Goal: Task Accomplishment & Management: Use online tool/utility

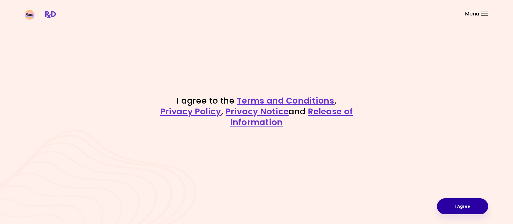
click at [461, 204] on button "I Agree" at bounding box center [462, 206] width 51 height 16
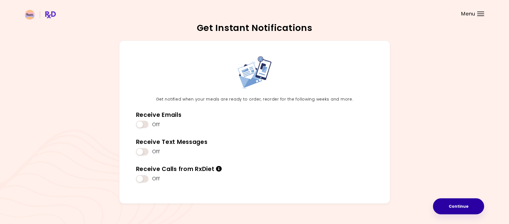
click at [456, 208] on button "Continue" at bounding box center [458, 206] width 51 height 16
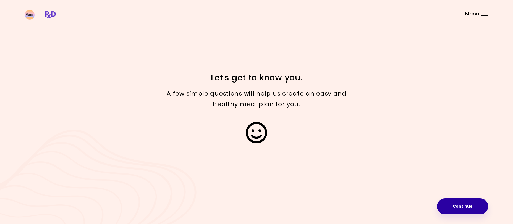
click at [443, 208] on button "Continue" at bounding box center [462, 206] width 51 height 16
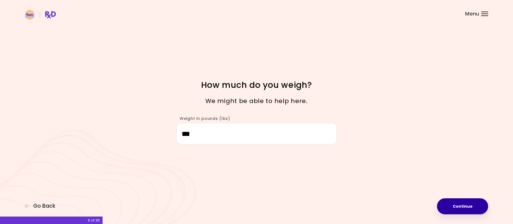
click at [448, 205] on button "Continue" at bounding box center [462, 206] width 51 height 16
select select "****"
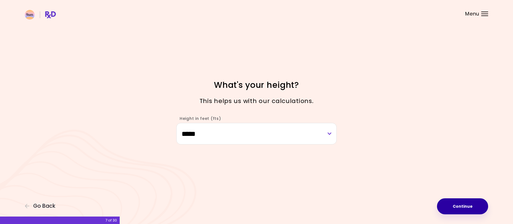
click at [448, 205] on button "Continue" at bounding box center [462, 206] width 51 height 16
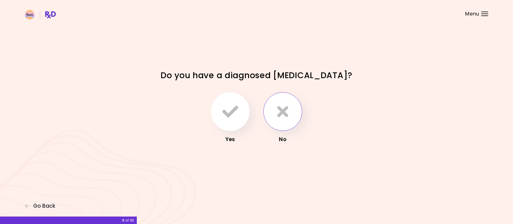
click at [288, 122] on button "button" at bounding box center [282, 111] width 39 height 39
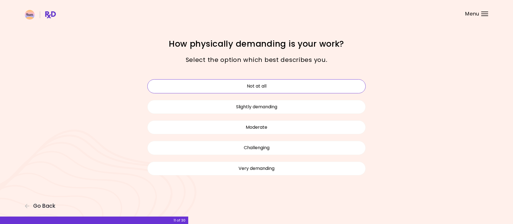
click at [350, 86] on button "Not at all" at bounding box center [256, 86] width 218 height 14
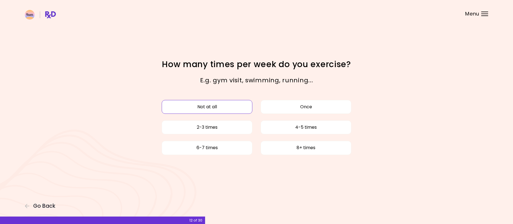
click at [198, 111] on button "Not at all" at bounding box center [207, 107] width 91 height 14
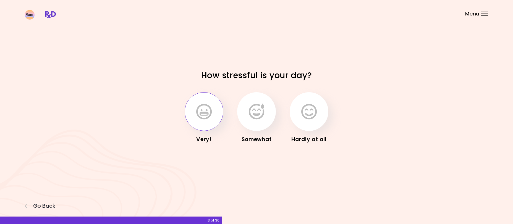
click at [199, 109] on icon "button" at bounding box center [203, 112] width 15 height 16
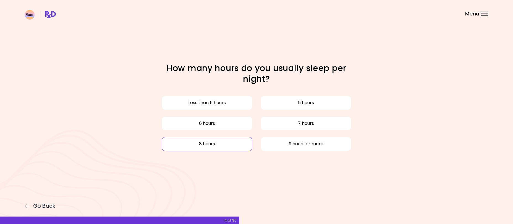
click at [227, 146] on button "8 hours" at bounding box center [207, 144] width 91 height 14
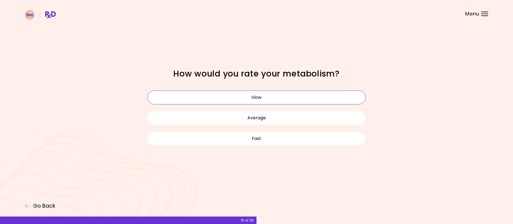
click at [287, 96] on button "Slow" at bounding box center [256, 98] width 218 height 14
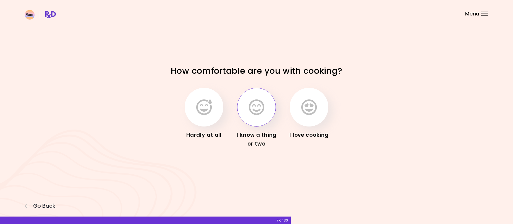
click at [262, 107] on icon "button" at bounding box center [256, 107] width 15 height 16
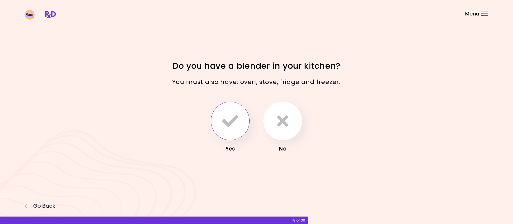
click at [223, 121] on icon "button" at bounding box center [230, 121] width 16 height 16
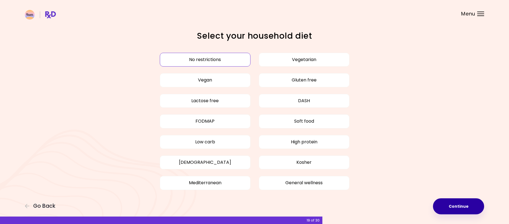
click at [452, 203] on button "Continue" at bounding box center [458, 206] width 51 height 16
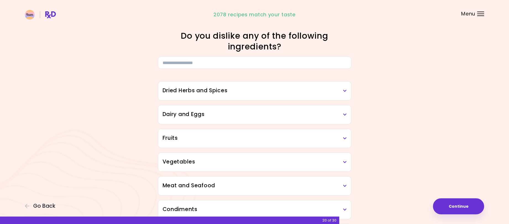
click at [345, 94] on h3 "Dried Herbs and Spices" at bounding box center [254, 91] width 184 height 8
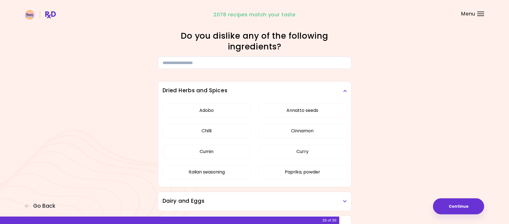
click at [345, 94] on h3 "Dried Herbs and Spices" at bounding box center [254, 91] width 184 height 8
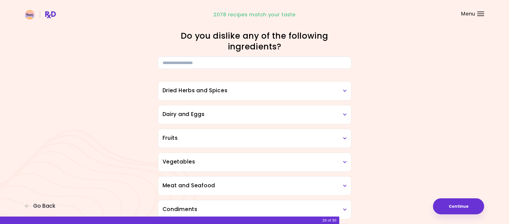
click at [342, 111] on h3 "Dairy and Eggs" at bounding box center [254, 115] width 184 height 8
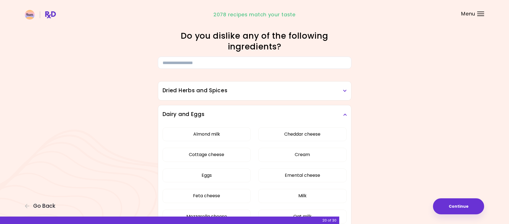
click at [343, 114] on icon at bounding box center [345, 115] width 4 height 4
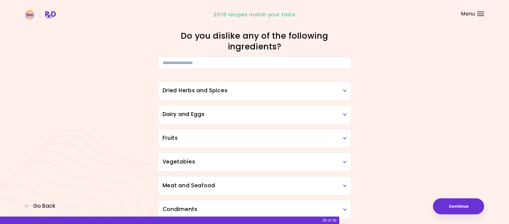
click at [345, 137] on icon at bounding box center [345, 138] width 4 height 4
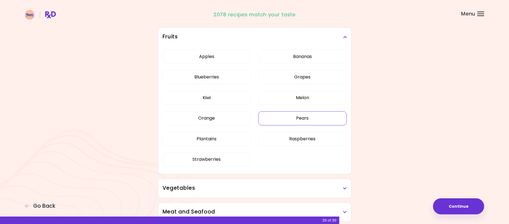
scroll to position [111, 0]
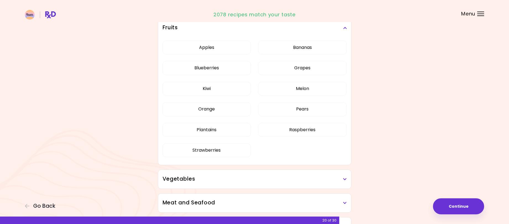
click at [344, 27] on icon at bounding box center [345, 28] width 4 height 4
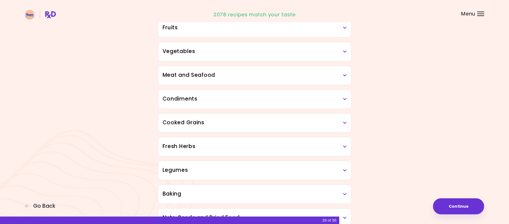
click at [345, 51] on icon at bounding box center [345, 52] width 4 height 4
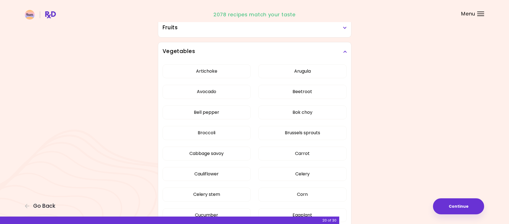
click at [344, 52] on icon at bounding box center [345, 52] width 4 height 4
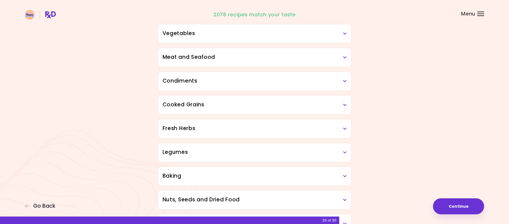
scroll to position [138, 0]
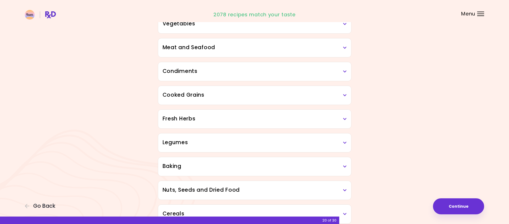
click at [343, 47] on icon at bounding box center [345, 48] width 4 height 4
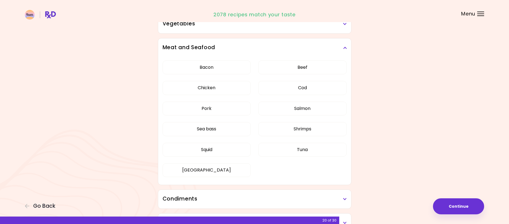
click at [344, 47] on icon at bounding box center [345, 48] width 4 height 4
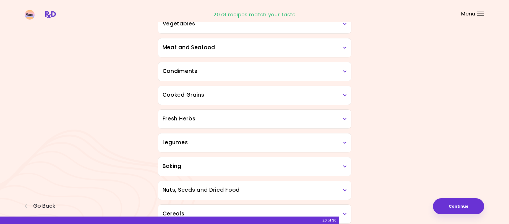
click at [344, 48] on icon at bounding box center [345, 48] width 4 height 4
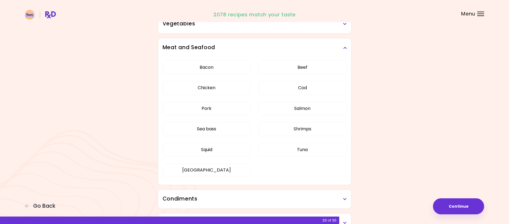
click at [344, 48] on icon at bounding box center [345, 48] width 4 height 4
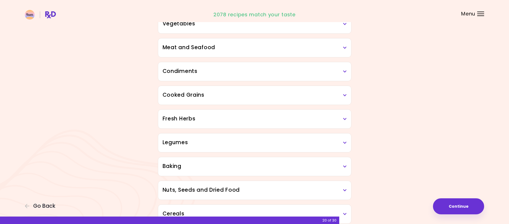
click at [344, 70] on icon at bounding box center [345, 72] width 4 height 4
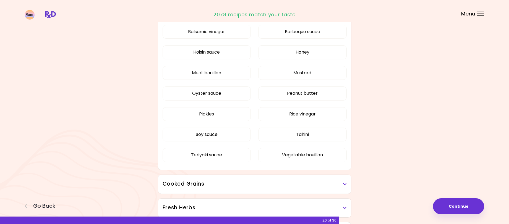
scroll to position [166, 0]
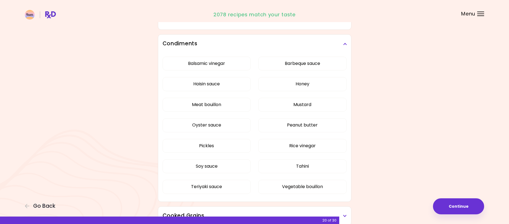
click at [346, 44] on icon at bounding box center [345, 44] width 4 height 4
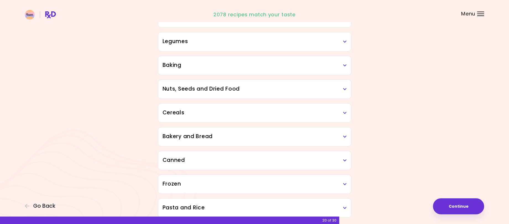
scroll to position [263, 0]
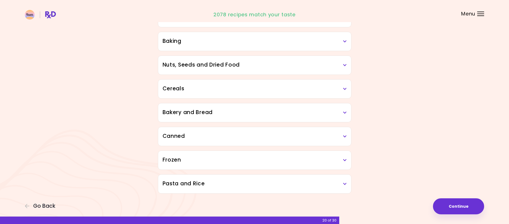
click at [343, 136] on icon at bounding box center [345, 137] width 4 height 4
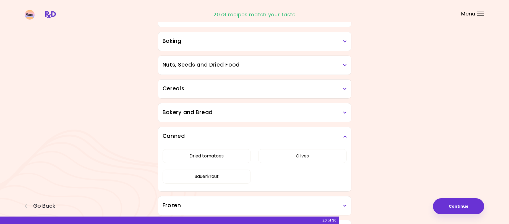
click at [342, 135] on h3 "Canned" at bounding box center [254, 136] width 184 height 8
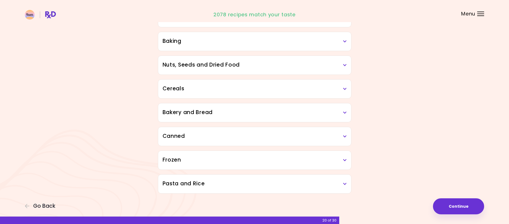
click at [344, 157] on h3 "Frozen" at bounding box center [254, 160] width 184 height 8
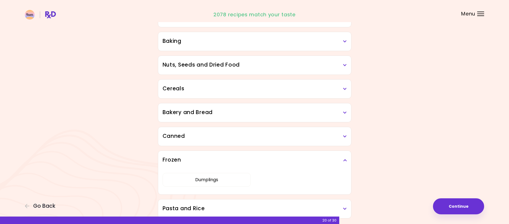
click at [344, 159] on icon at bounding box center [345, 160] width 4 height 4
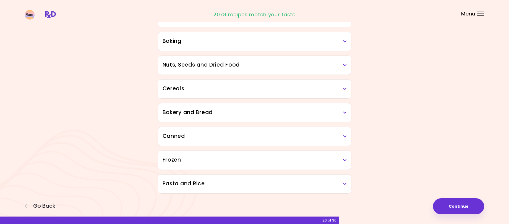
click at [343, 183] on icon at bounding box center [345, 184] width 4 height 4
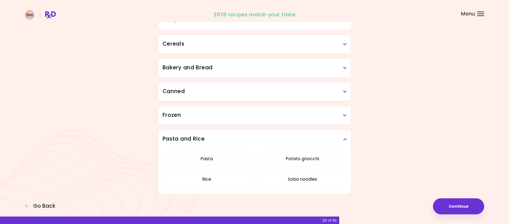
scroll to position [309, 0]
click at [343, 137] on icon at bounding box center [345, 138] width 4 height 4
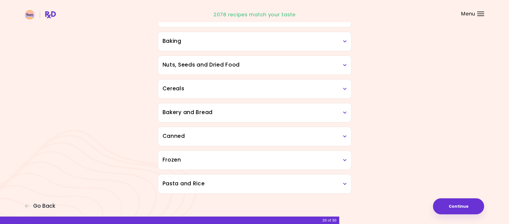
scroll to position [263, 0]
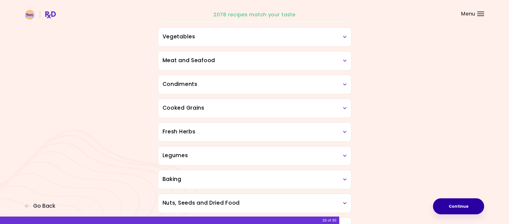
click at [448, 208] on button "Continue" at bounding box center [458, 206] width 51 height 16
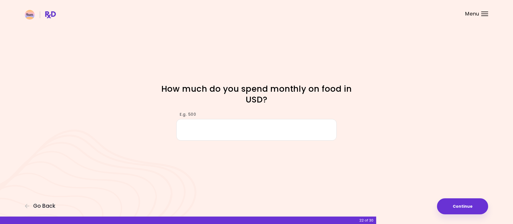
click at [184, 131] on input "E.g. 500" at bounding box center [256, 129] width 160 height 21
type input "***"
click at [455, 204] on button "Continue" at bounding box center [462, 206] width 51 height 16
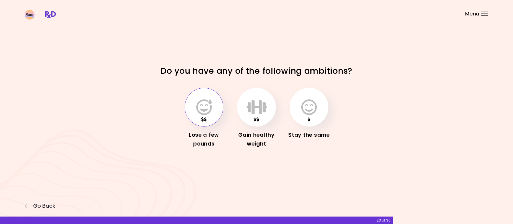
click at [201, 106] on icon "button" at bounding box center [203, 107] width 15 height 16
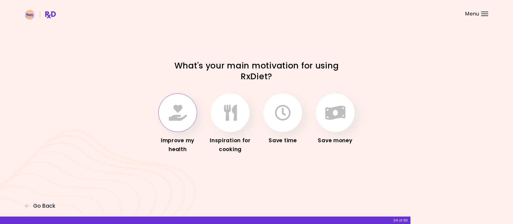
click at [176, 118] on icon "button" at bounding box center [178, 113] width 18 height 16
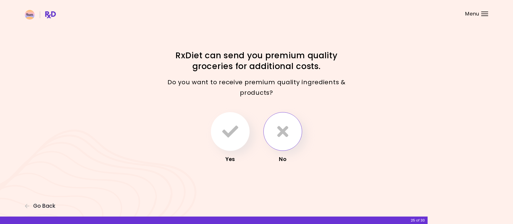
click at [283, 136] on icon "button" at bounding box center [282, 132] width 11 height 16
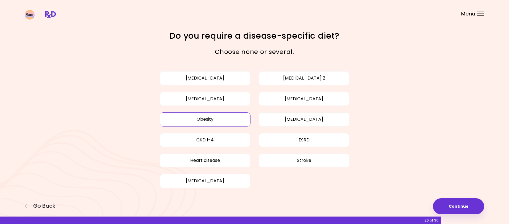
click at [210, 118] on button "Obesity" at bounding box center [205, 119] width 91 height 14
click at [471, 211] on button "Continue" at bounding box center [458, 206] width 51 height 16
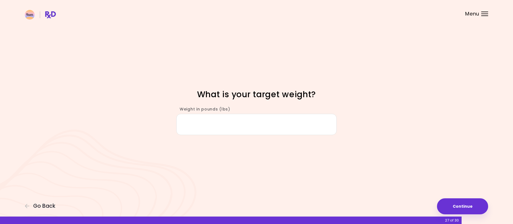
click at [185, 127] on input "Weight in pounds (lbs)" at bounding box center [256, 124] width 160 height 21
type input "***"
click at [454, 202] on button "Continue" at bounding box center [462, 206] width 51 height 16
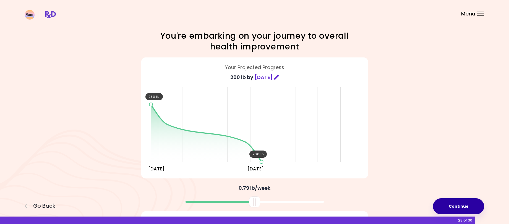
click at [454, 206] on button "Continue" at bounding box center [458, 206] width 51 height 16
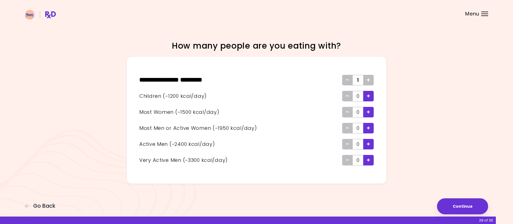
click at [367, 127] on icon "Add - Man or Active Woman" at bounding box center [368, 128] width 3 height 4
click at [367, 112] on icon "Add - Woman" at bounding box center [368, 112] width 3 height 4
click at [458, 203] on button "Continue" at bounding box center [462, 206] width 51 height 16
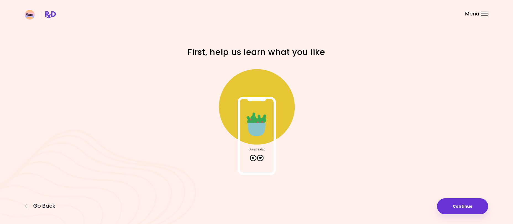
click at [256, 125] on img at bounding box center [256, 119] width 111 height 111
click at [258, 157] on img at bounding box center [256, 119] width 111 height 111
click at [461, 212] on button "Continue" at bounding box center [462, 206] width 51 height 16
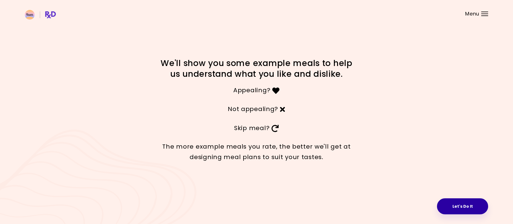
click at [455, 208] on button "Let's Do It" at bounding box center [462, 206] width 51 height 16
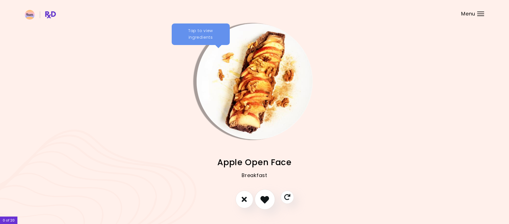
click at [264, 200] on icon "I like this recipe" at bounding box center [264, 199] width 9 height 9
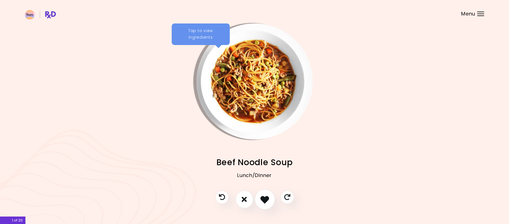
click at [264, 200] on icon "I like this recipe" at bounding box center [264, 199] width 9 height 9
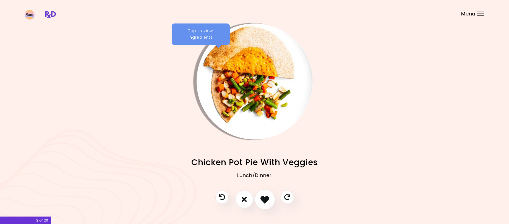
click at [265, 203] on icon "I like this recipe" at bounding box center [264, 199] width 9 height 9
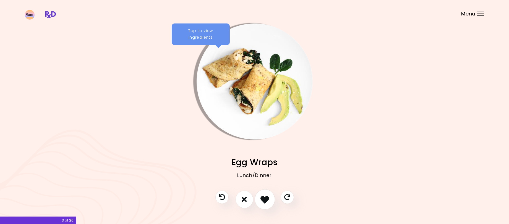
click at [267, 196] on icon "I like this recipe" at bounding box center [264, 199] width 9 height 9
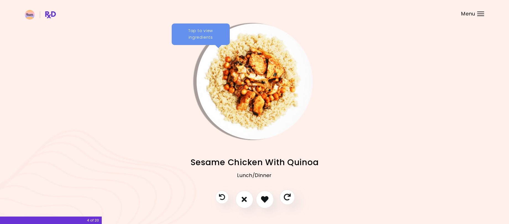
click at [288, 196] on icon "Skip" at bounding box center [286, 197] width 7 height 7
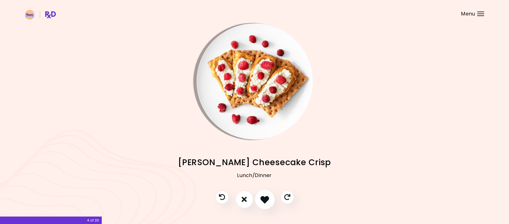
click at [268, 200] on icon "I like this recipe" at bounding box center [264, 199] width 9 height 9
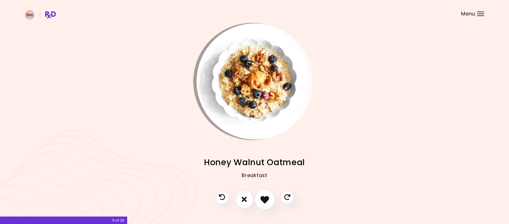
click at [268, 195] on icon "I like this recipe" at bounding box center [264, 199] width 9 height 9
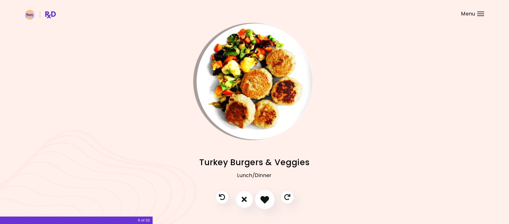
click at [264, 196] on icon "I like this recipe" at bounding box center [264, 199] width 9 height 9
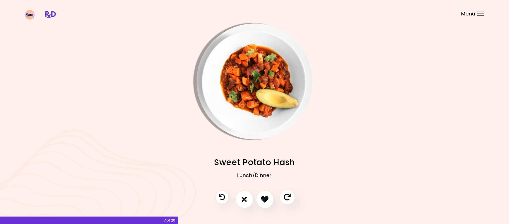
click at [286, 196] on icon "Skip" at bounding box center [286, 197] width 7 height 7
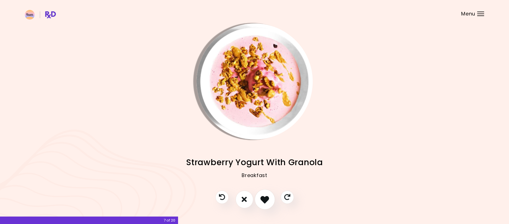
click at [264, 202] on icon "I like this recipe" at bounding box center [264, 199] width 9 height 9
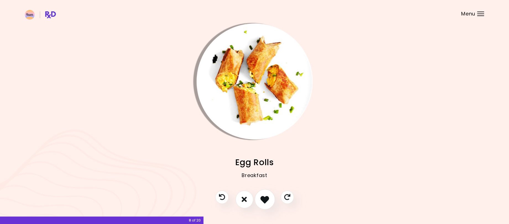
click at [265, 202] on icon "I like this recipe" at bounding box center [264, 199] width 9 height 9
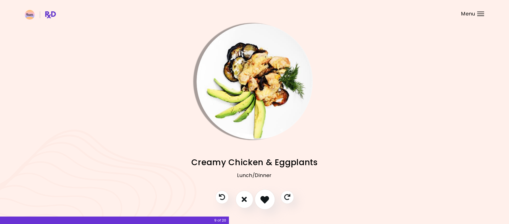
click at [265, 202] on icon "I like this recipe" at bounding box center [264, 199] width 9 height 9
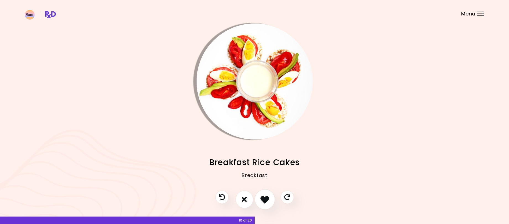
click at [265, 201] on icon "I like this recipe" at bounding box center [264, 199] width 9 height 9
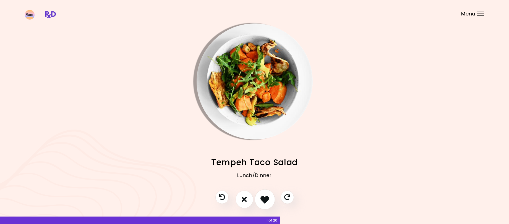
click at [266, 201] on icon "I like this recipe" at bounding box center [264, 199] width 9 height 9
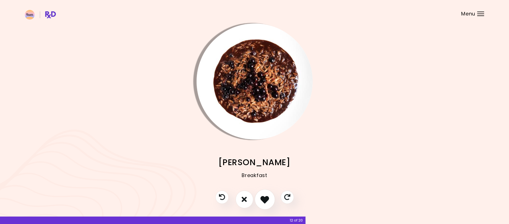
click at [269, 196] on icon "I like this recipe" at bounding box center [264, 199] width 9 height 9
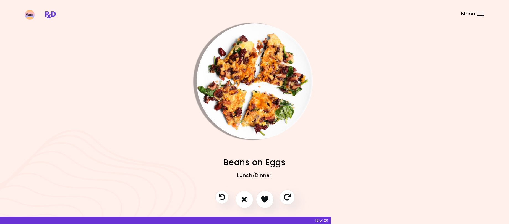
click at [287, 195] on icon "Skip" at bounding box center [286, 197] width 7 height 7
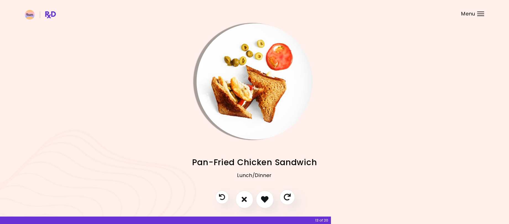
click at [286, 195] on icon "Skip" at bounding box center [286, 197] width 7 height 7
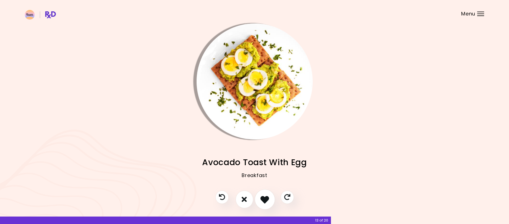
click at [261, 194] on button "I like this recipe" at bounding box center [264, 199] width 20 height 20
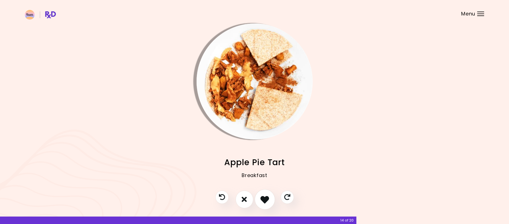
click at [260, 201] on button "I like this recipe" at bounding box center [264, 199] width 20 height 20
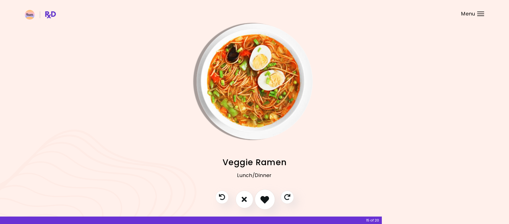
click at [261, 200] on icon "I like this recipe" at bounding box center [264, 199] width 9 height 9
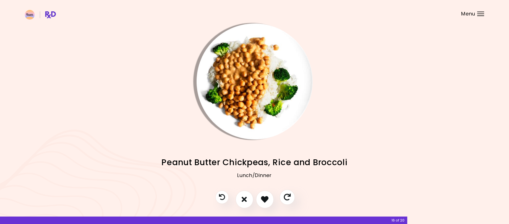
click at [288, 199] on icon "Skip" at bounding box center [286, 197] width 7 height 7
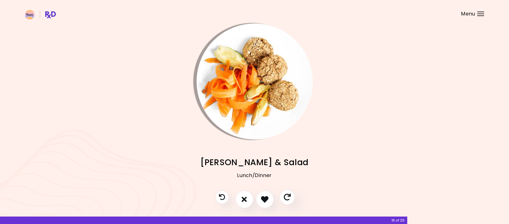
click at [289, 200] on icon "Skip" at bounding box center [286, 197] width 7 height 7
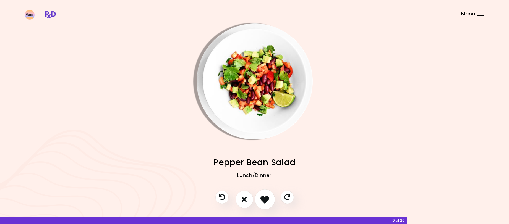
click at [268, 201] on icon "I like this recipe" at bounding box center [264, 199] width 9 height 9
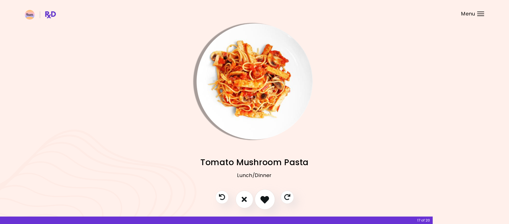
click at [267, 200] on icon "I like this recipe" at bounding box center [264, 199] width 9 height 9
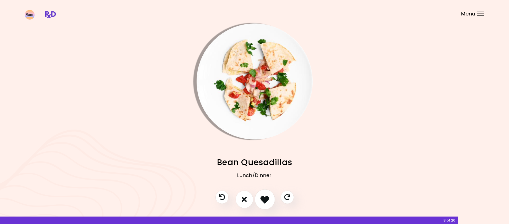
click at [266, 201] on icon "I like this recipe" at bounding box center [264, 199] width 9 height 9
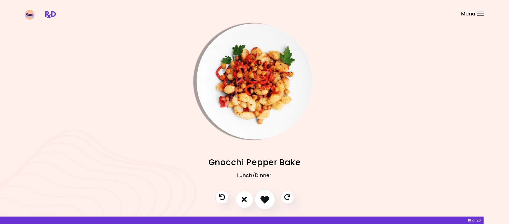
click at [264, 200] on icon "I like this recipe" at bounding box center [264, 199] width 9 height 9
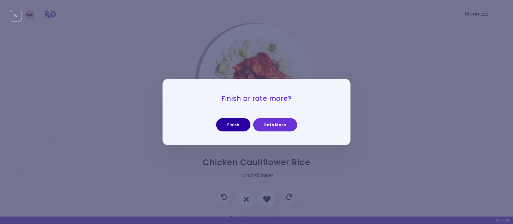
click at [232, 124] on button "Finish" at bounding box center [233, 124] width 34 height 13
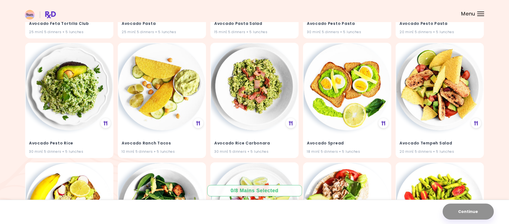
scroll to position [647, 0]
